Goal: Task Accomplishment & Management: Complete application form

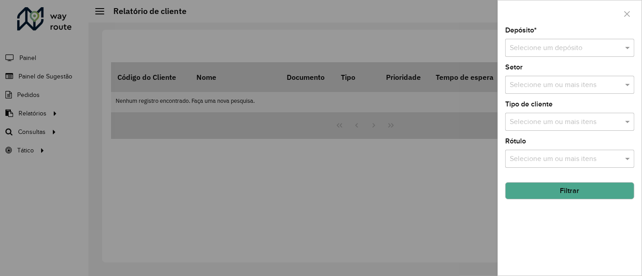
click at [553, 41] on div "Selecione um depósito" at bounding box center [570, 48] width 129 height 18
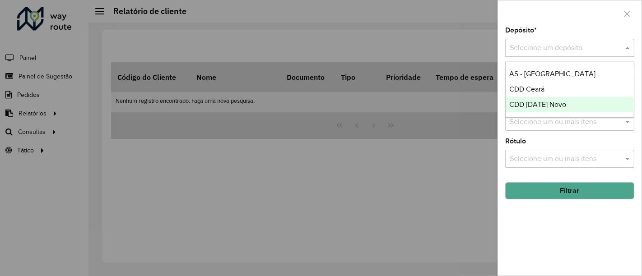
click at [430, 203] on div at bounding box center [321, 138] width 642 height 276
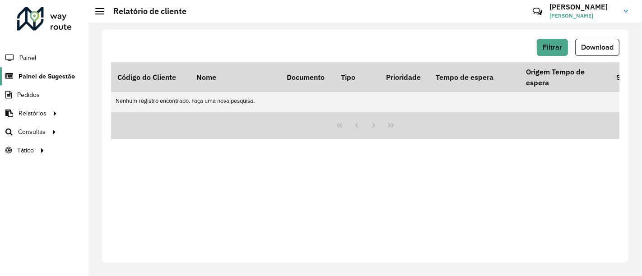
click at [66, 79] on span "Painel de Sugestão" at bounding box center [47, 76] width 56 height 9
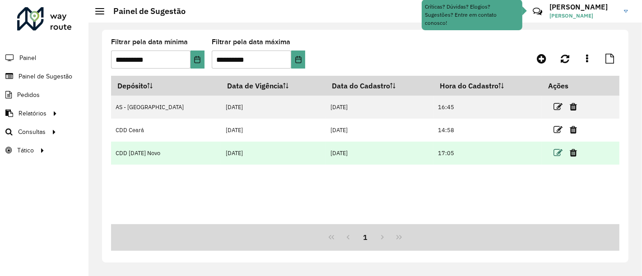
click at [554, 150] on icon at bounding box center [558, 153] width 9 height 9
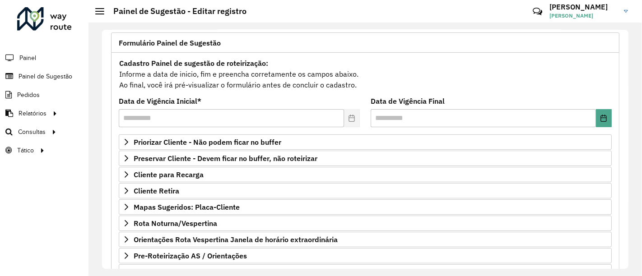
scroll to position [100, 0]
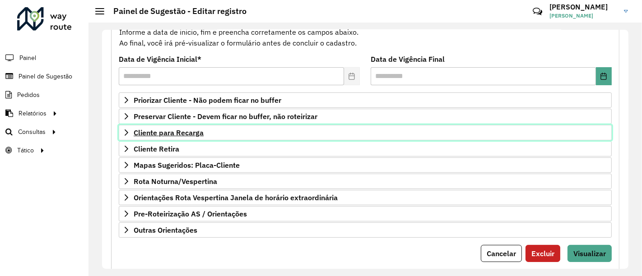
click at [207, 127] on link "Cliente para Recarga" at bounding box center [365, 132] width 493 height 15
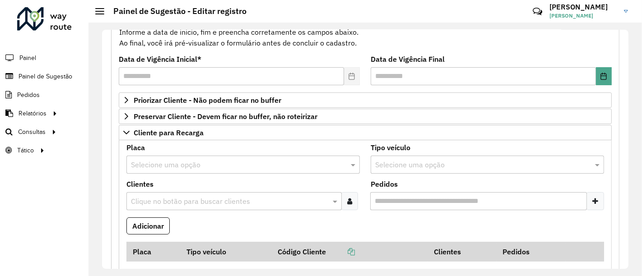
click at [206, 165] on input "text" at bounding box center [234, 165] width 206 height 11
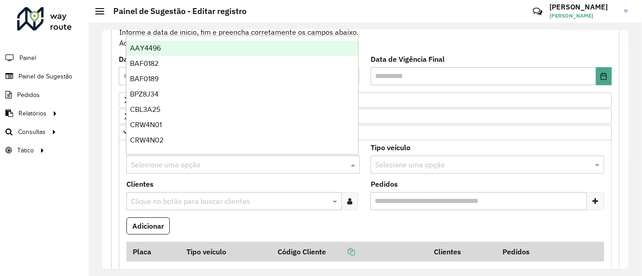
click at [231, 225] on formly-field "Adicionar" at bounding box center [365, 230] width 489 height 24
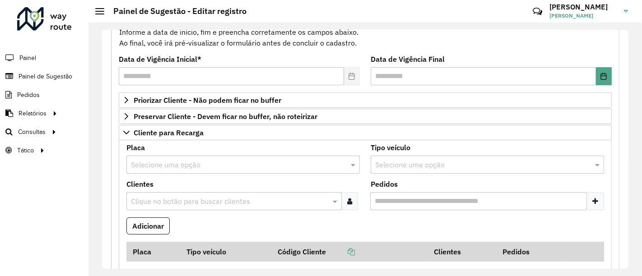
click at [220, 169] on div "Selecione uma opção" at bounding box center [243, 165] width 234 height 18
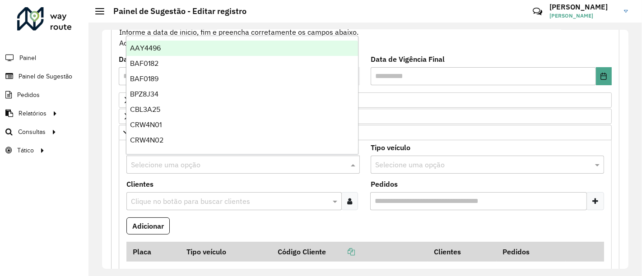
click at [218, 161] on input "text" at bounding box center [234, 165] width 206 height 11
type input "***"
click at [169, 44] on div "REC0001" at bounding box center [242, 48] width 232 height 15
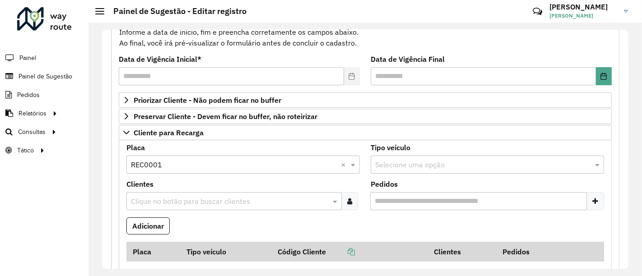
click at [380, 218] on formly-field "Adicionar" at bounding box center [365, 230] width 489 height 24
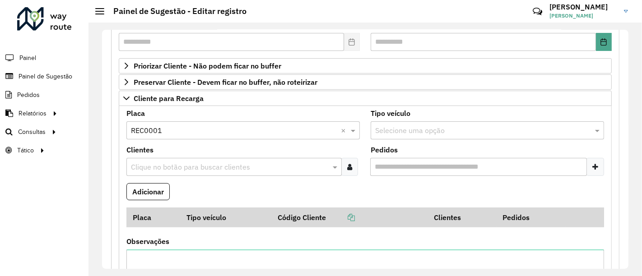
scroll to position [150, 0]
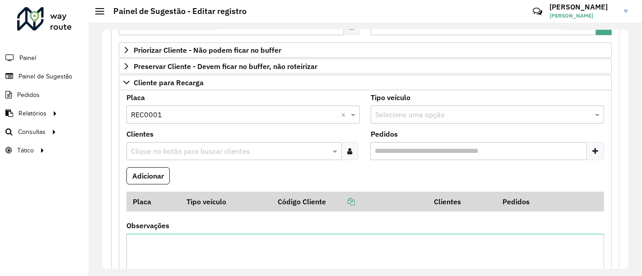
click at [242, 146] on input "text" at bounding box center [230, 151] width 202 height 11
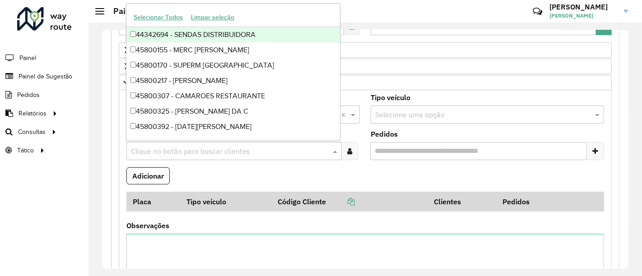
click at [242, 169] on formly-field "Adicionar" at bounding box center [365, 180] width 489 height 24
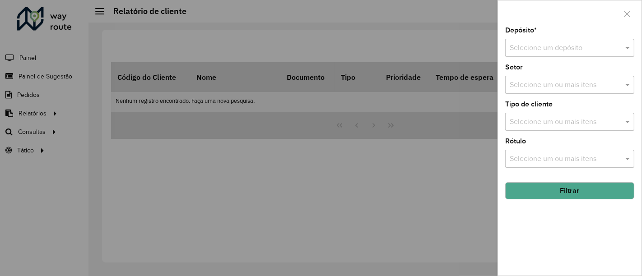
click at [417, 177] on div at bounding box center [321, 138] width 642 height 276
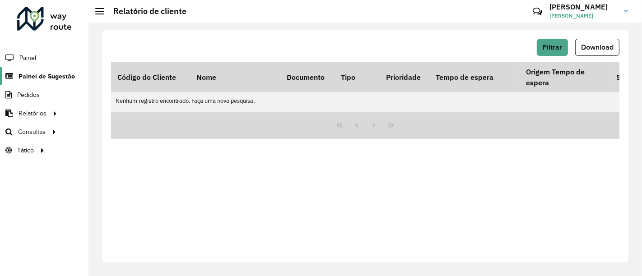
click at [44, 74] on span "Painel de Sugestão" at bounding box center [47, 76] width 56 height 9
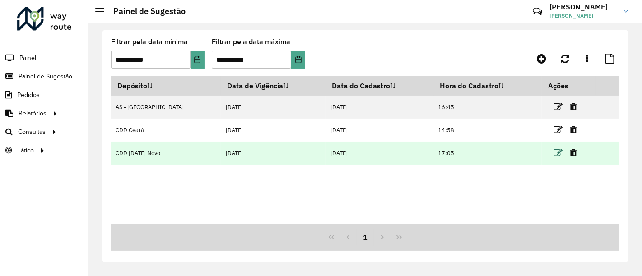
click at [554, 154] on icon at bounding box center [558, 153] width 9 height 9
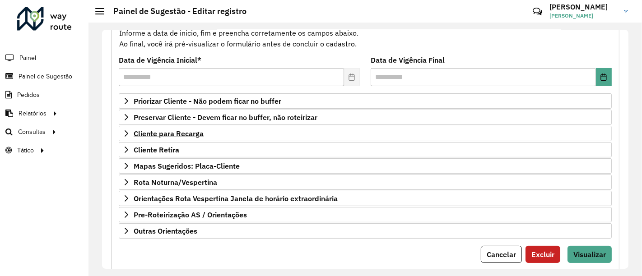
scroll to position [100, 0]
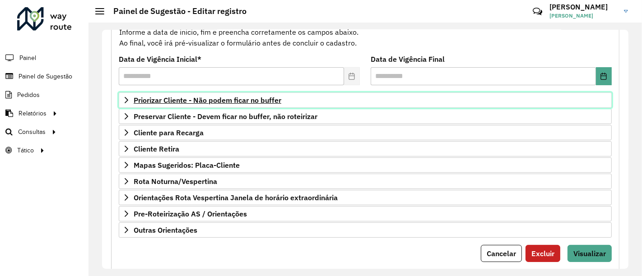
click at [236, 98] on span "Priorizar Cliente - Não podem ficar no buffer" at bounding box center [208, 100] width 148 height 7
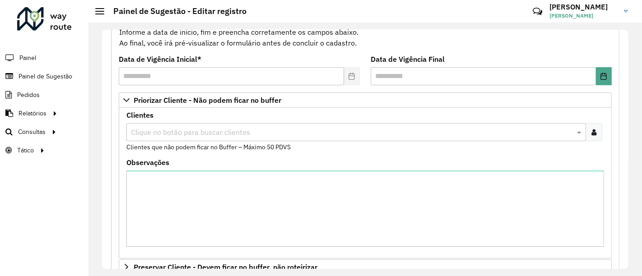
click at [207, 130] on input "text" at bounding box center [352, 132] width 446 height 11
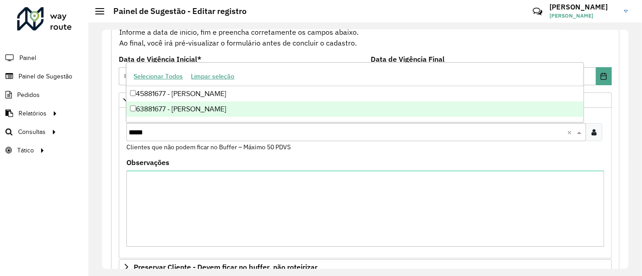
type input "*****"
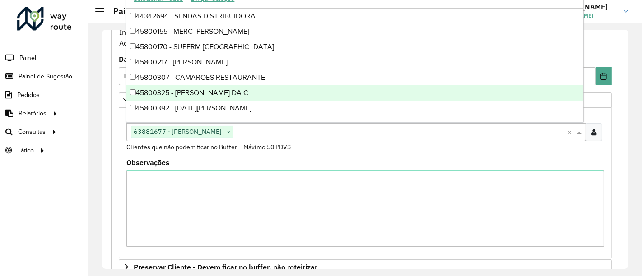
click at [270, 127] on input "text" at bounding box center [401, 132] width 334 height 11
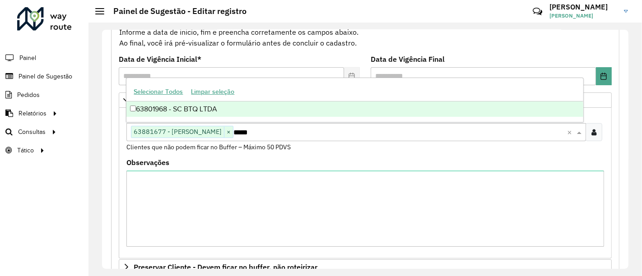
type input "*****"
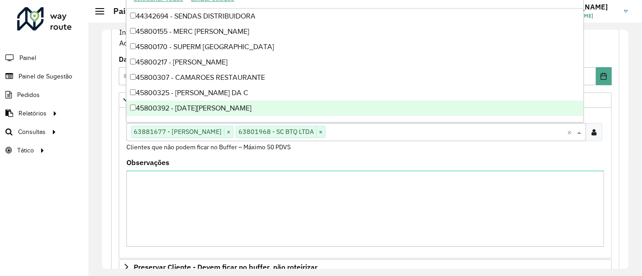
click at [350, 127] on input "text" at bounding box center [447, 132] width 242 height 11
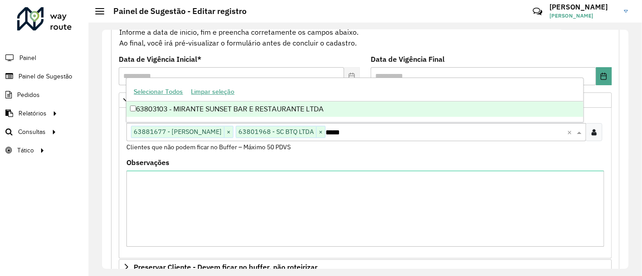
type input "*****"
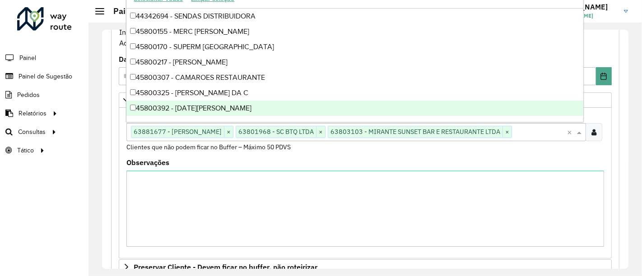
click at [515, 132] on input "text" at bounding box center [539, 132] width 55 height 11
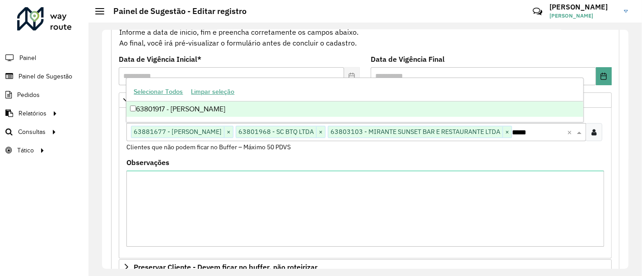
type input "*****"
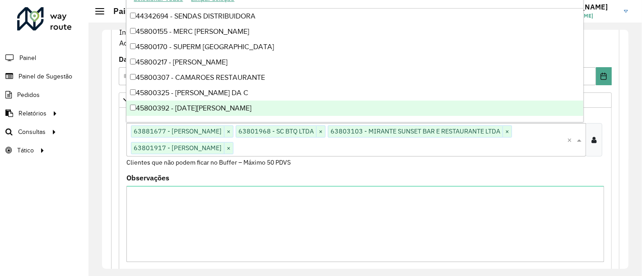
click at [270, 143] on input "text" at bounding box center [401, 148] width 334 height 11
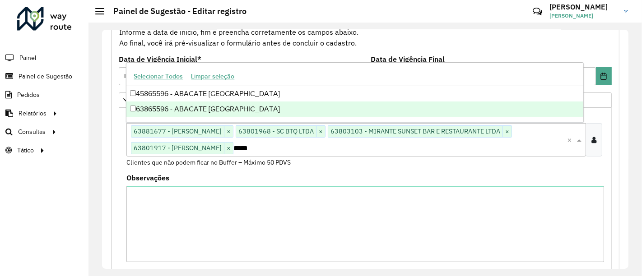
type input "*****"
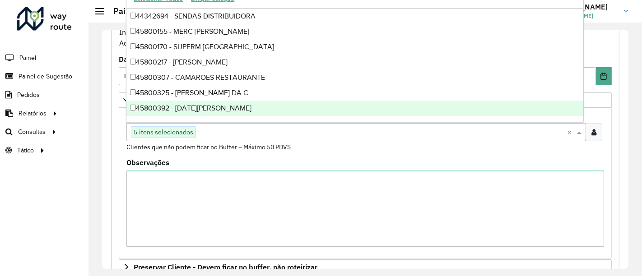
click at [481, 162] on div "Observações" at bounding box center [365, 203] width 478 height 88
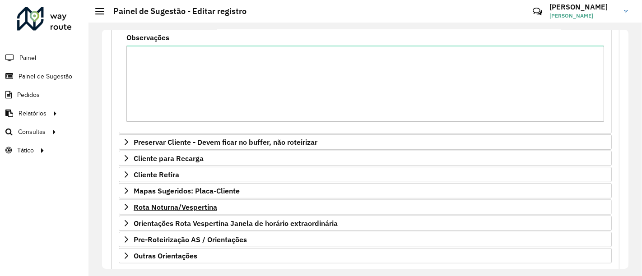
scroll to position [272, 0]
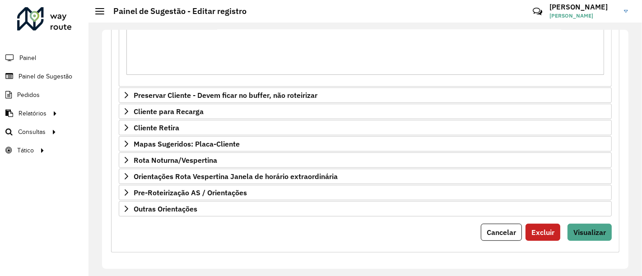
click at [593, 240] on div "**********" at bounding box center [365, 46] width 509 height 414
click at [591, 233] on span "Visualizar" at bounding box center [590, 232] width 33 height 9
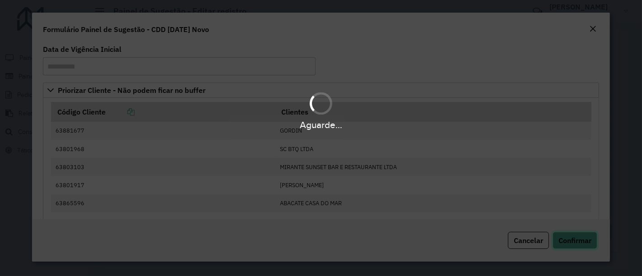
click at [582, 235] on button "Confirmar" at bounding box center [575, 240] width 45 height 17
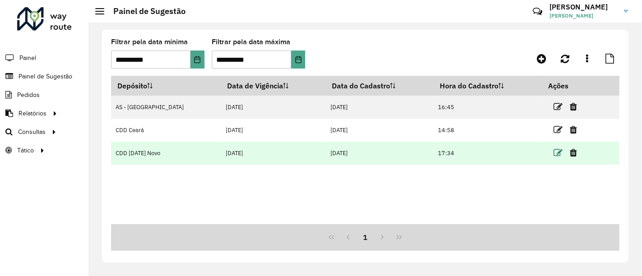
click at [554, 155] on icon at bounding box center [558, 153] width 9 height 9
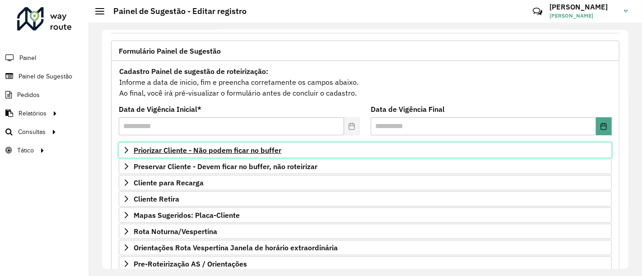
click at [233, 151] on span "Priorizar Cliente - Não podem ficar no buffer" at bounding box center [208, 150] width 148 height 7
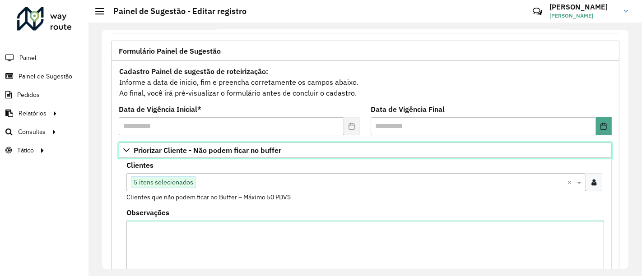
scroll to position [100, 0]
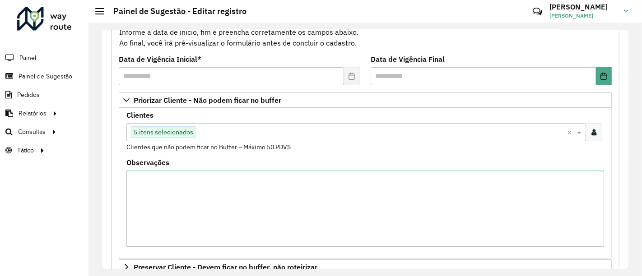
click at [220, 140] on div "Clique no botão para buscar clientes 5 itens selecionados ×" at bounding box center [356, 132] width 460 height 18
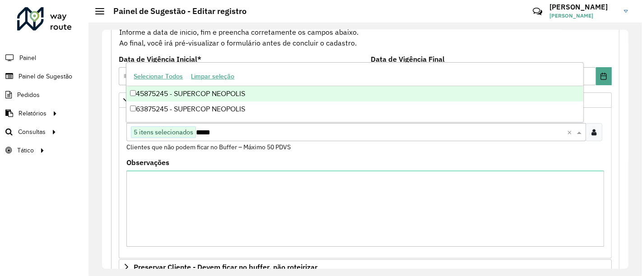
scroll to position [0, 0]
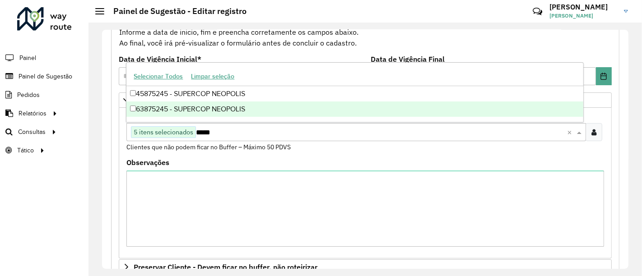
type input "*****"
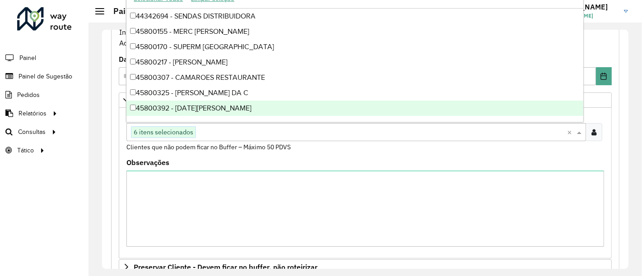
click at [233, 136] on input "text" at bounding box center [381, 132] width 371 height 11
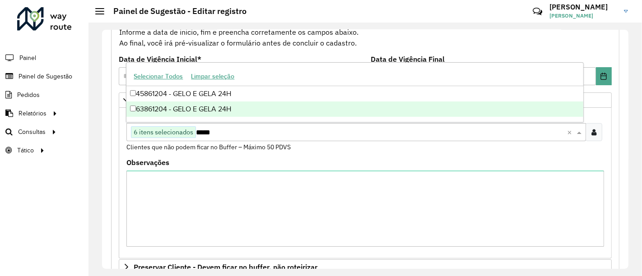
type input "*****"
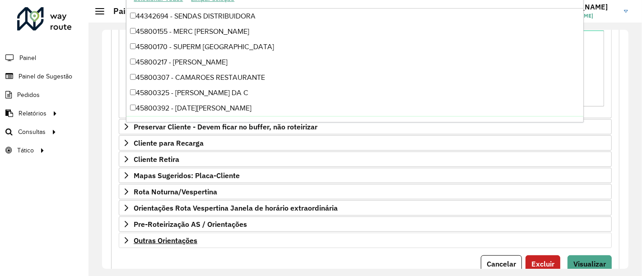
scroll to position [272, 0]
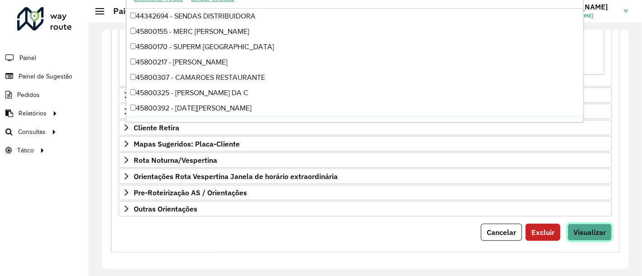
click at [597, 224] on button "Visualizar" at bounding box center [590, 232] width 44 height 17
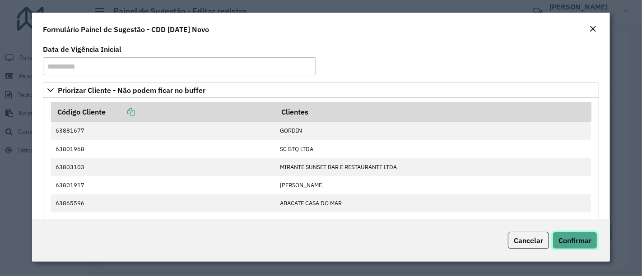
click at [582, 242] on span "Confirmar" at bounding box center [575, 240] width 33 height 9
